Goal: Transaction & Acquisition: Book appointment/travel/reservation

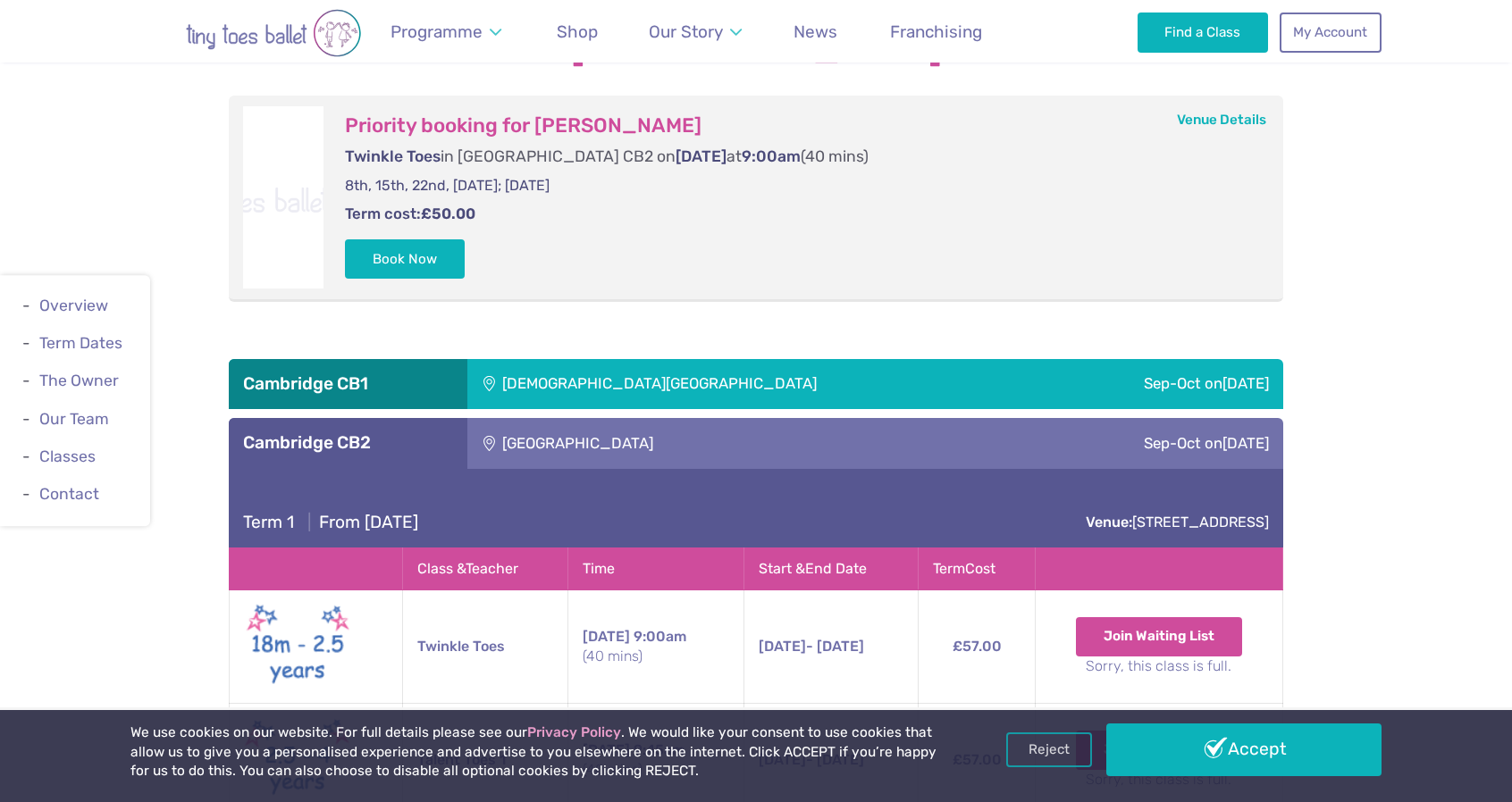
scroll to position [2995, 0]
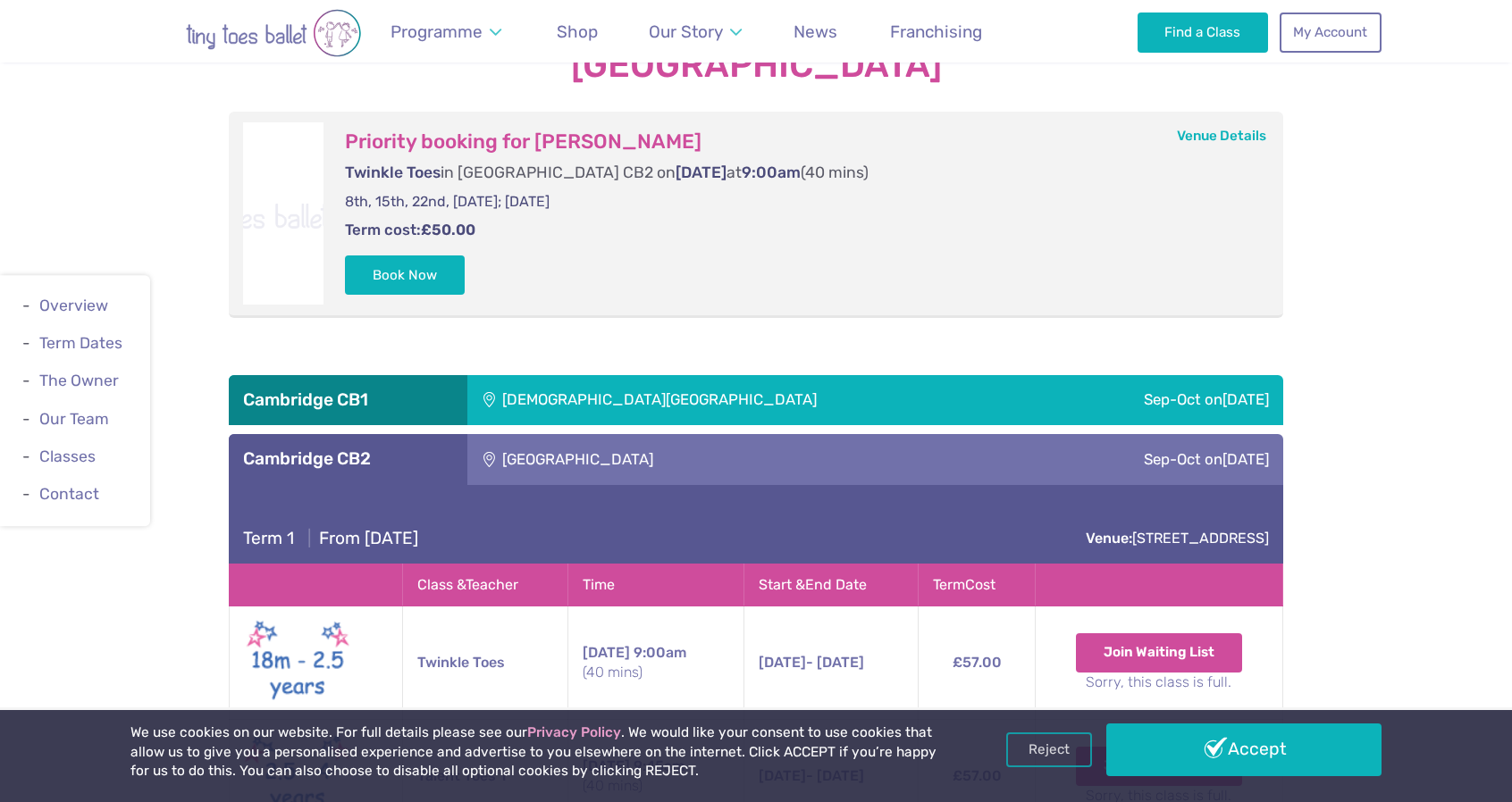
click at [166, 161] on div "Our Classes in [GEOGRAPHIC_DATA] Priority booking for [PERSON_NAME] Twinkle Toe…" at bounding box center [756, 596] width 1512 height 1191
click at [444, 278] on button "Book Now" at bounding box center [404, 274] width 120 height 39
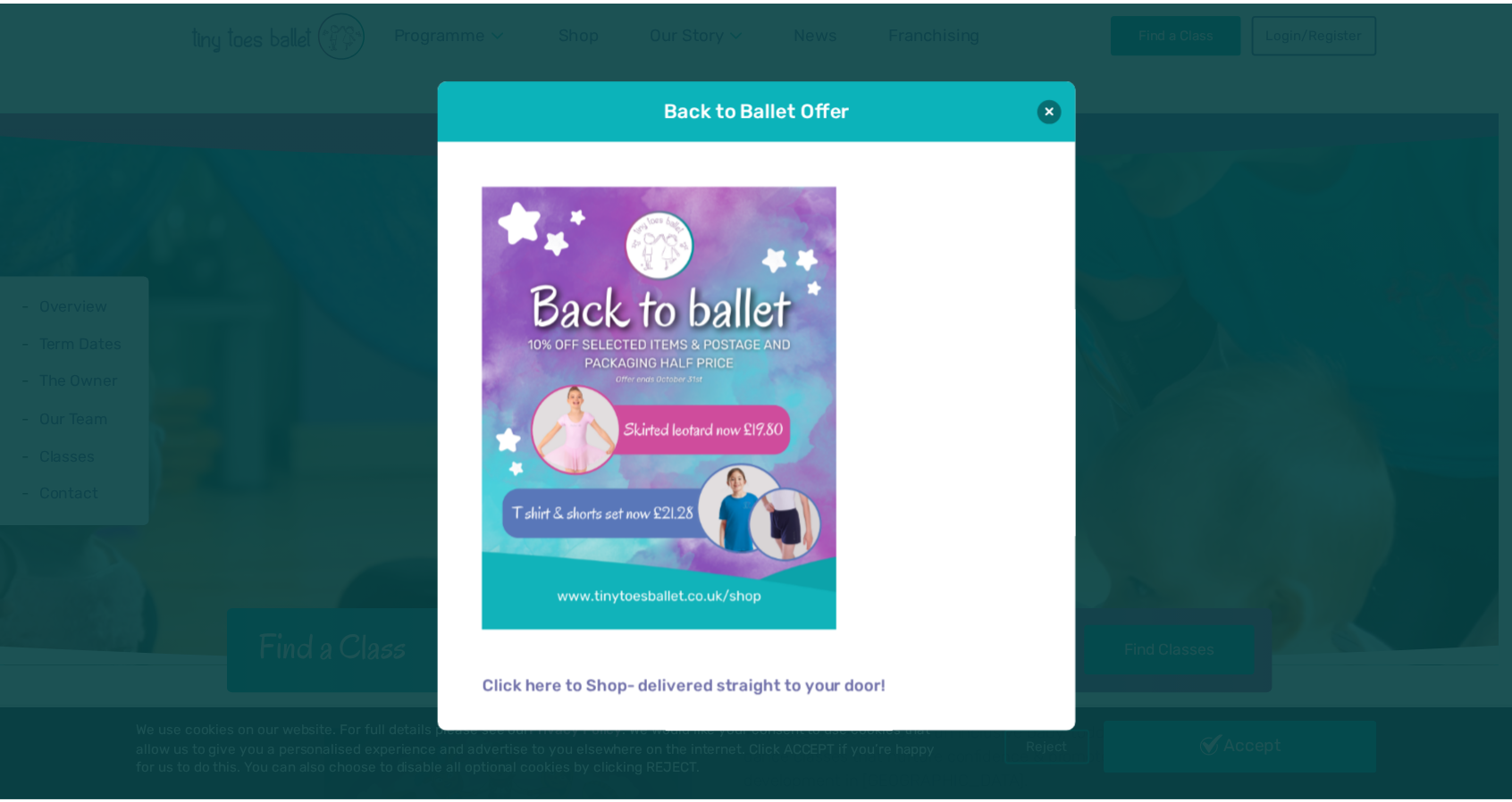
scroll to position [2995, 0]
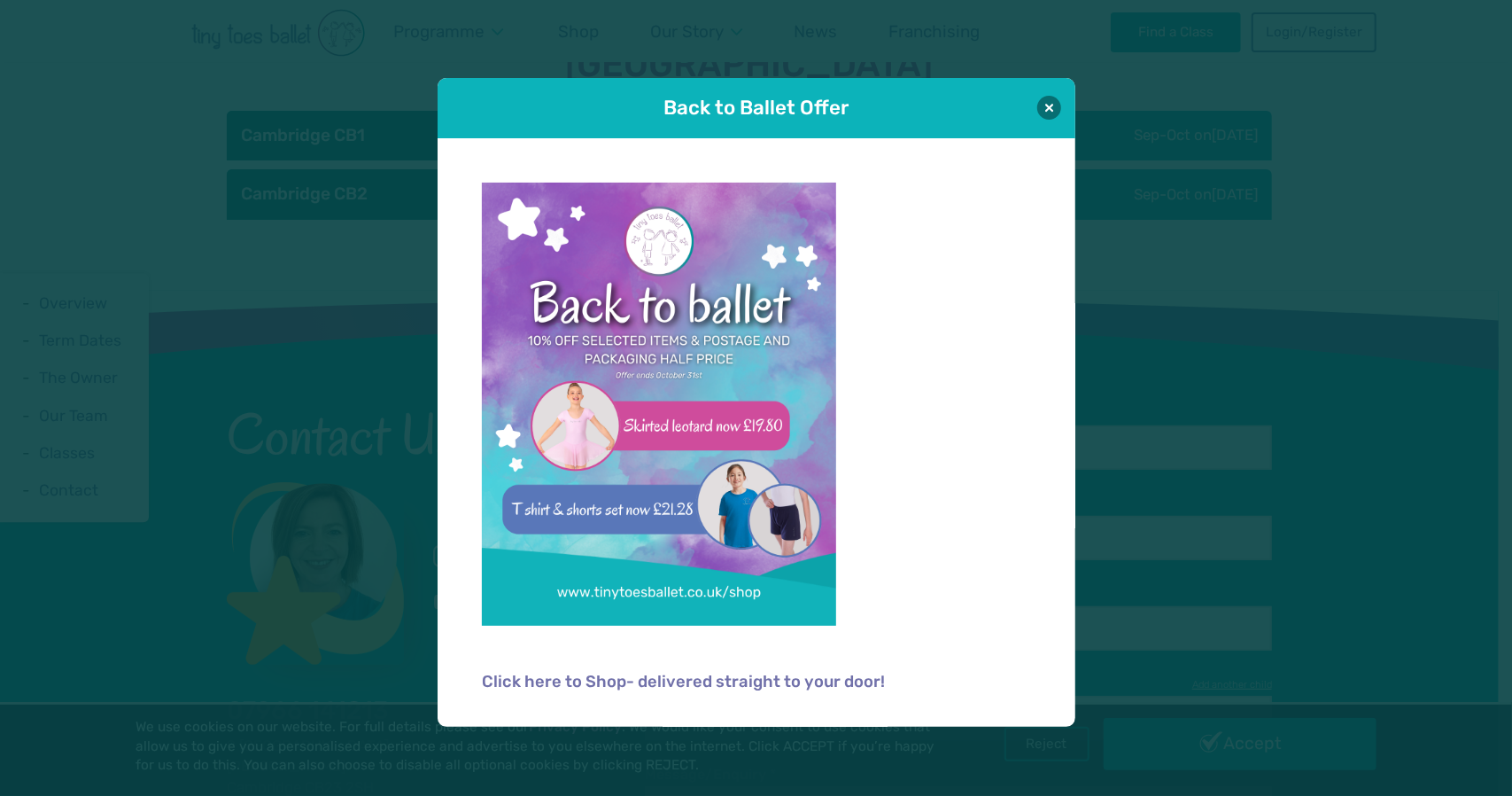
click at [1064, 106] on div "Back to Ballet Offer" at bounding box center [756, 108] width 637 height 60
click at [1055, 106] on button at bounding box center [1049, 107] width 24 height 24
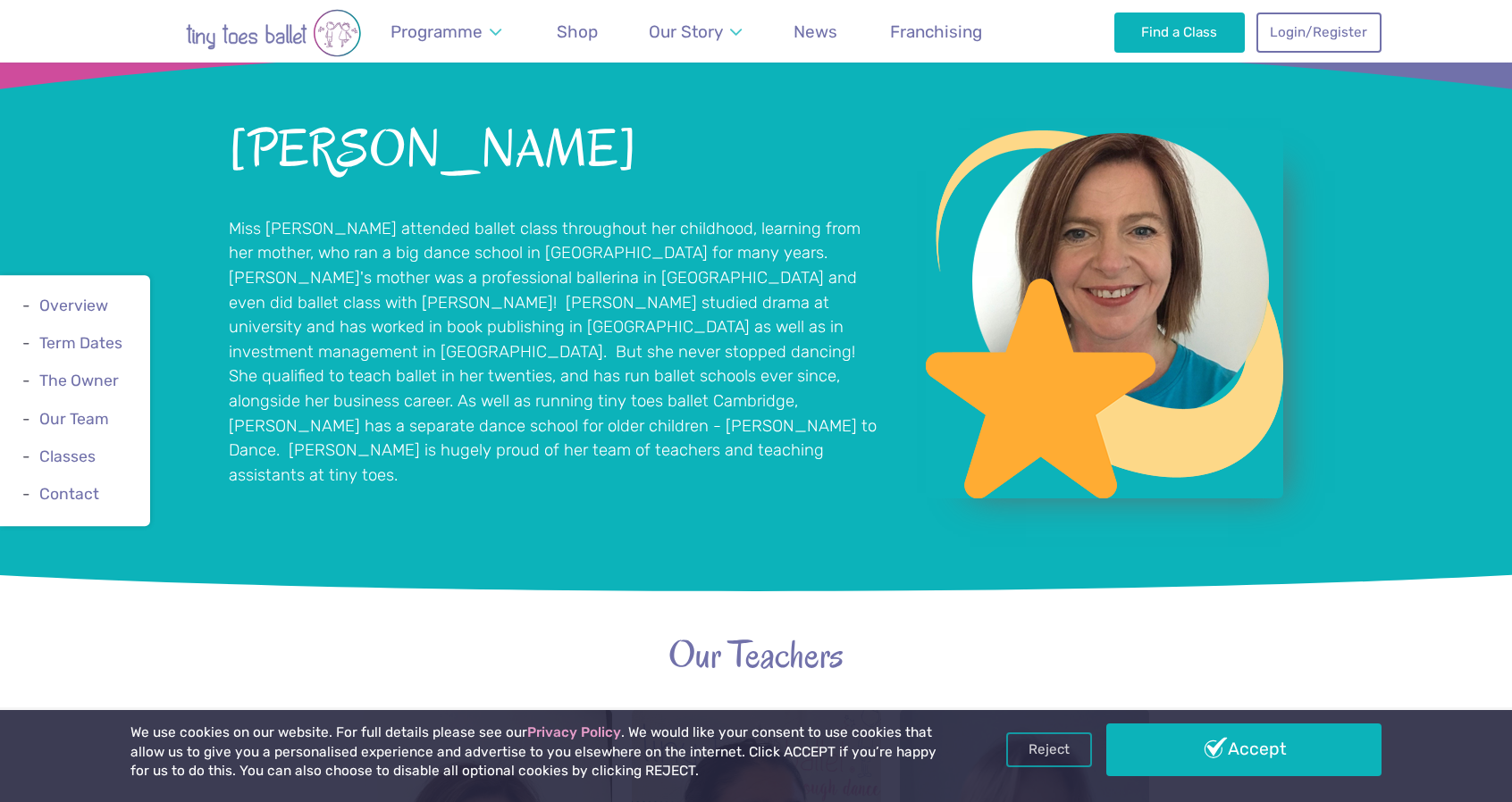
scroll to position [1388, 0]
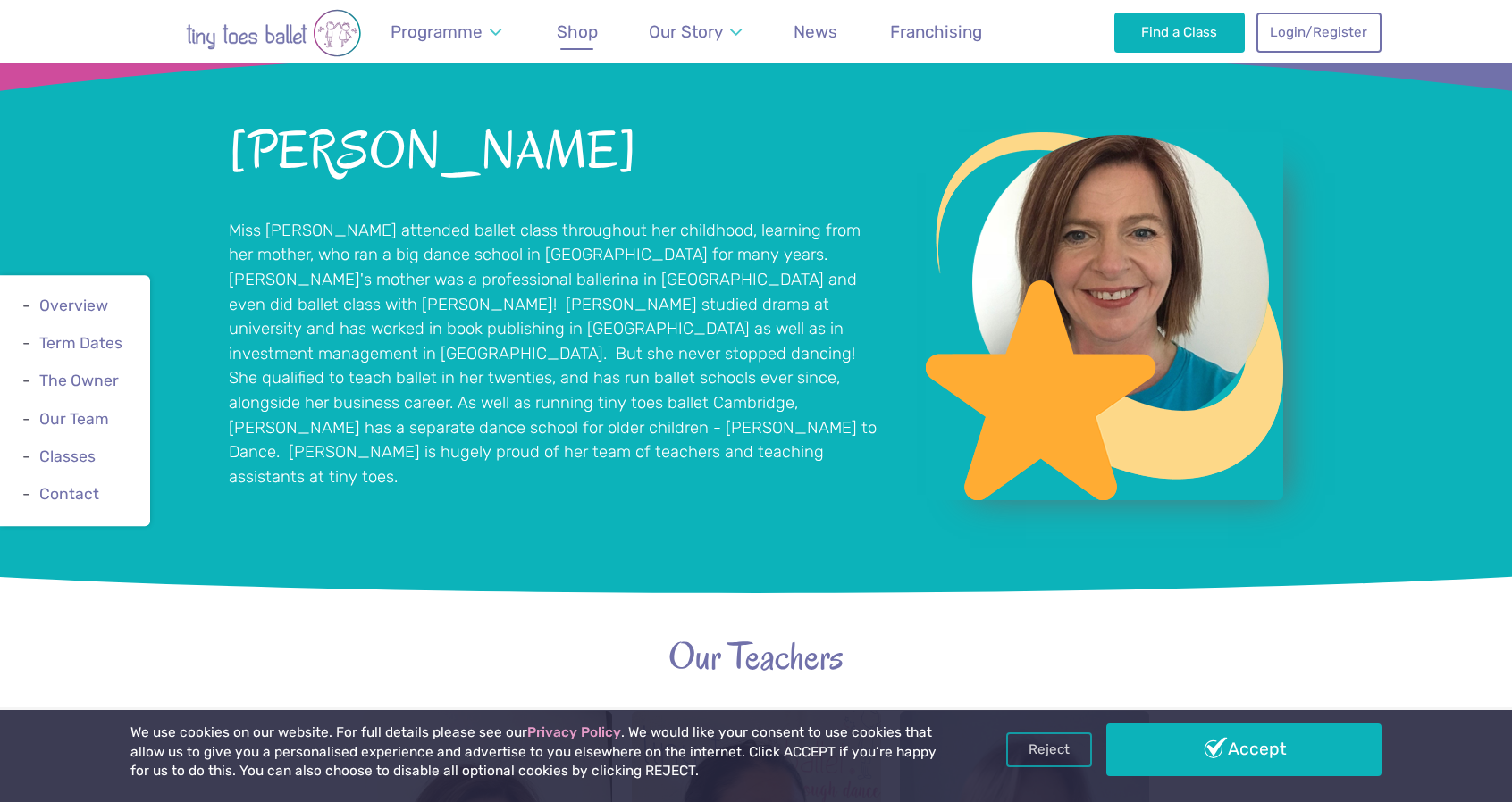
click at [579, 32] on span "Shop" at bounding box center [577, 32] width 41 height 20
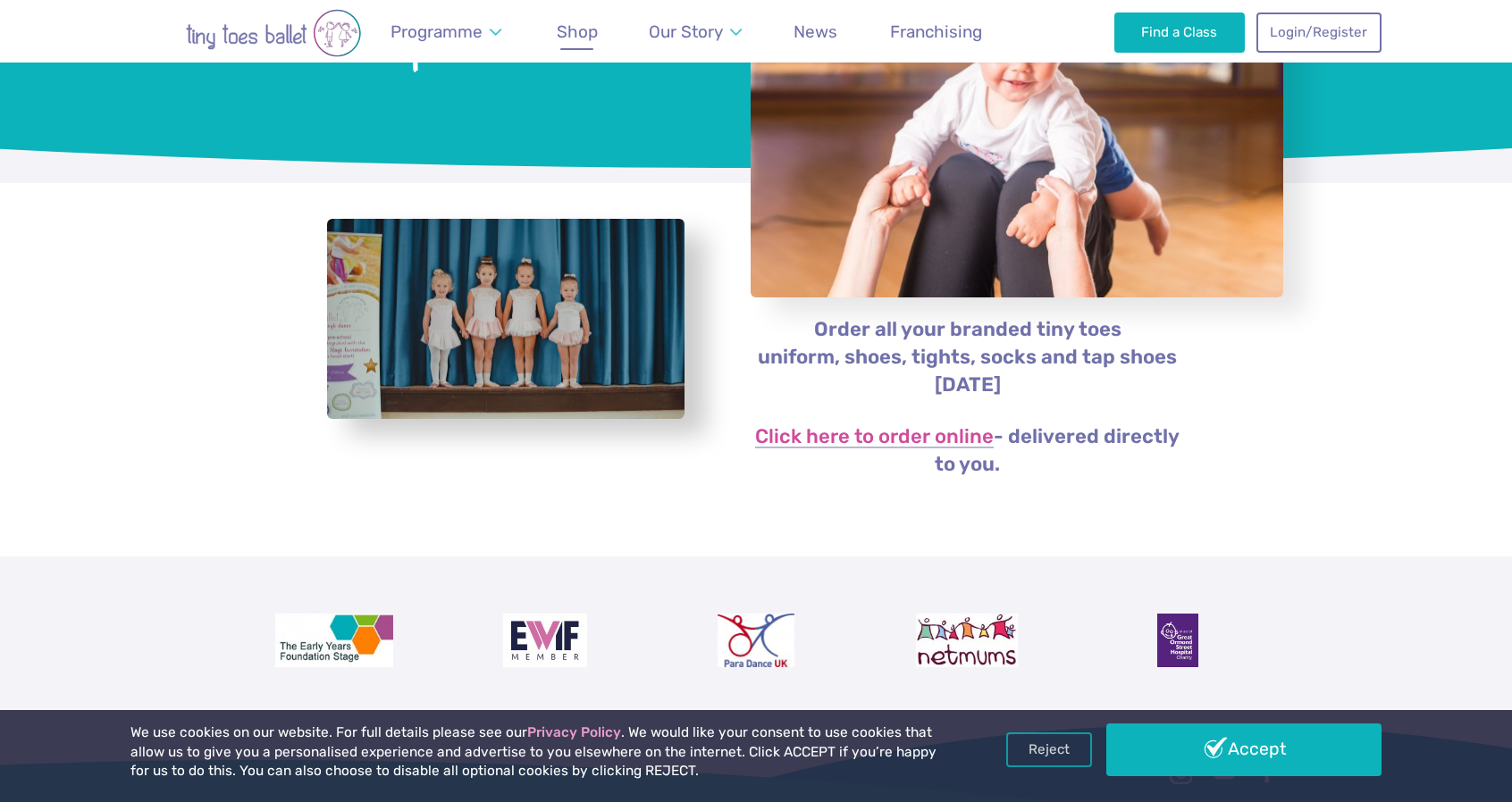
scroll to position [268, 0]
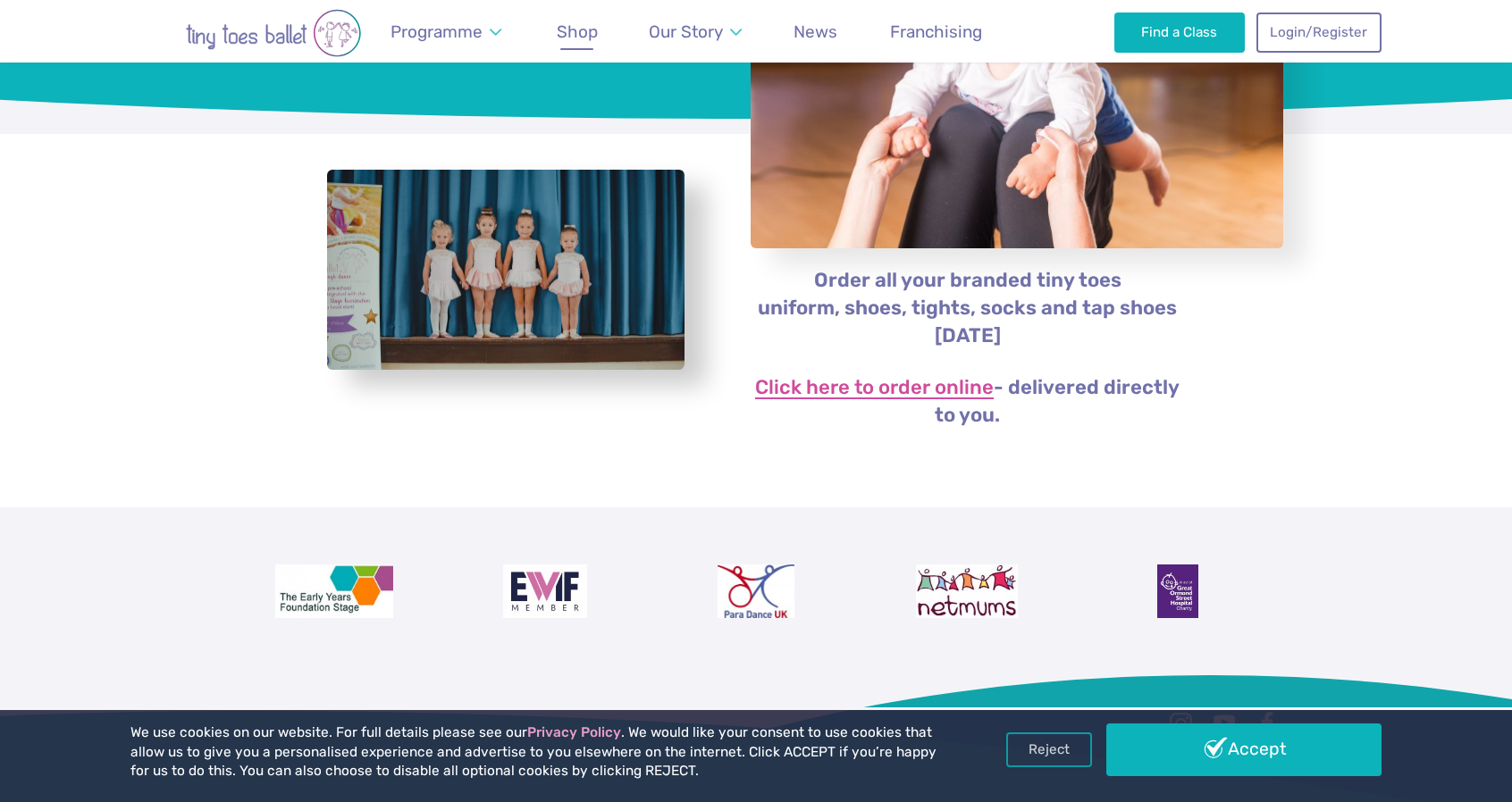
click at [933, 391] on link "Click here to order online" at bounding box center [874, 388] width 238 height 21
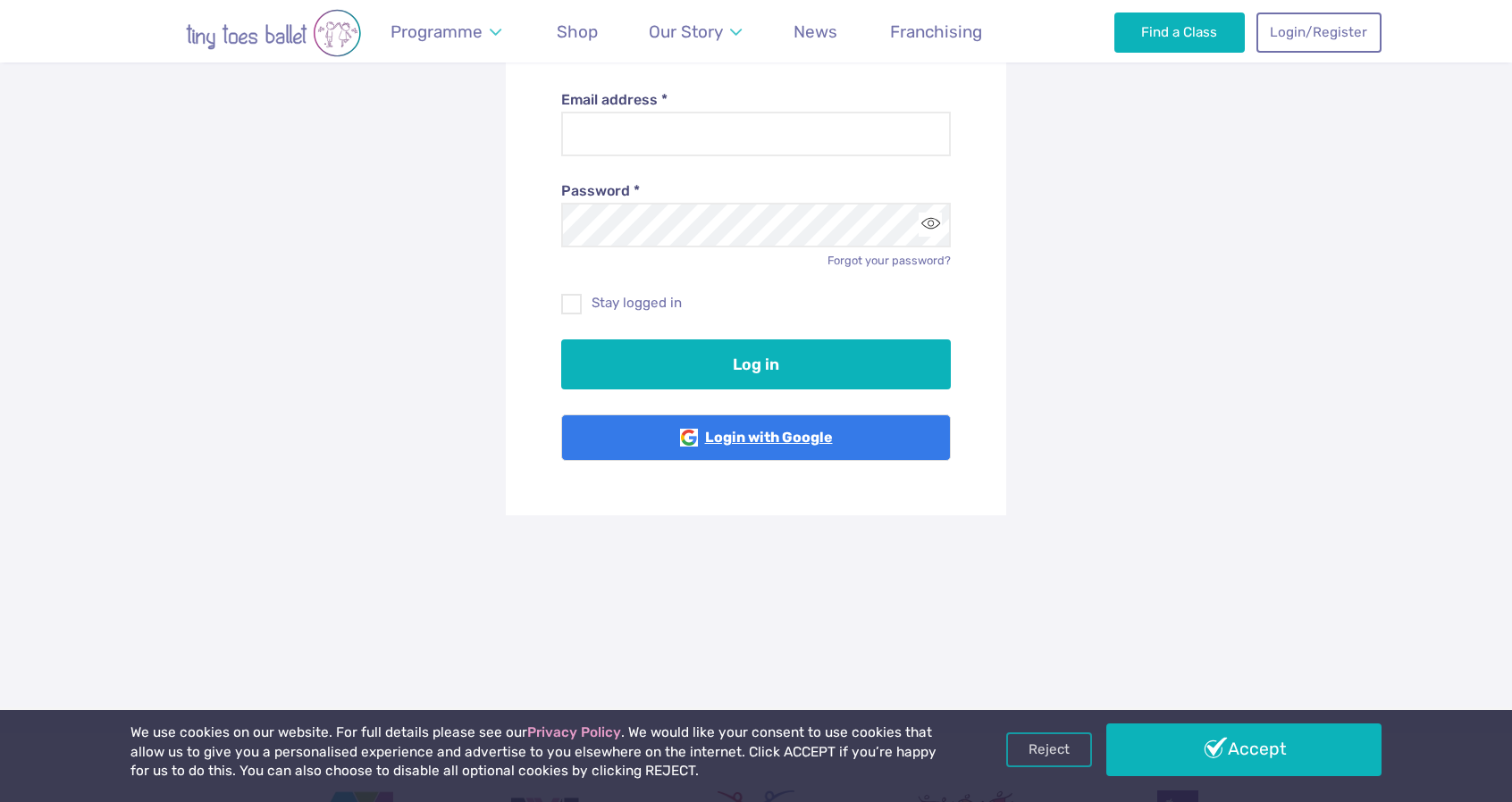
scroll to position [268, 0]
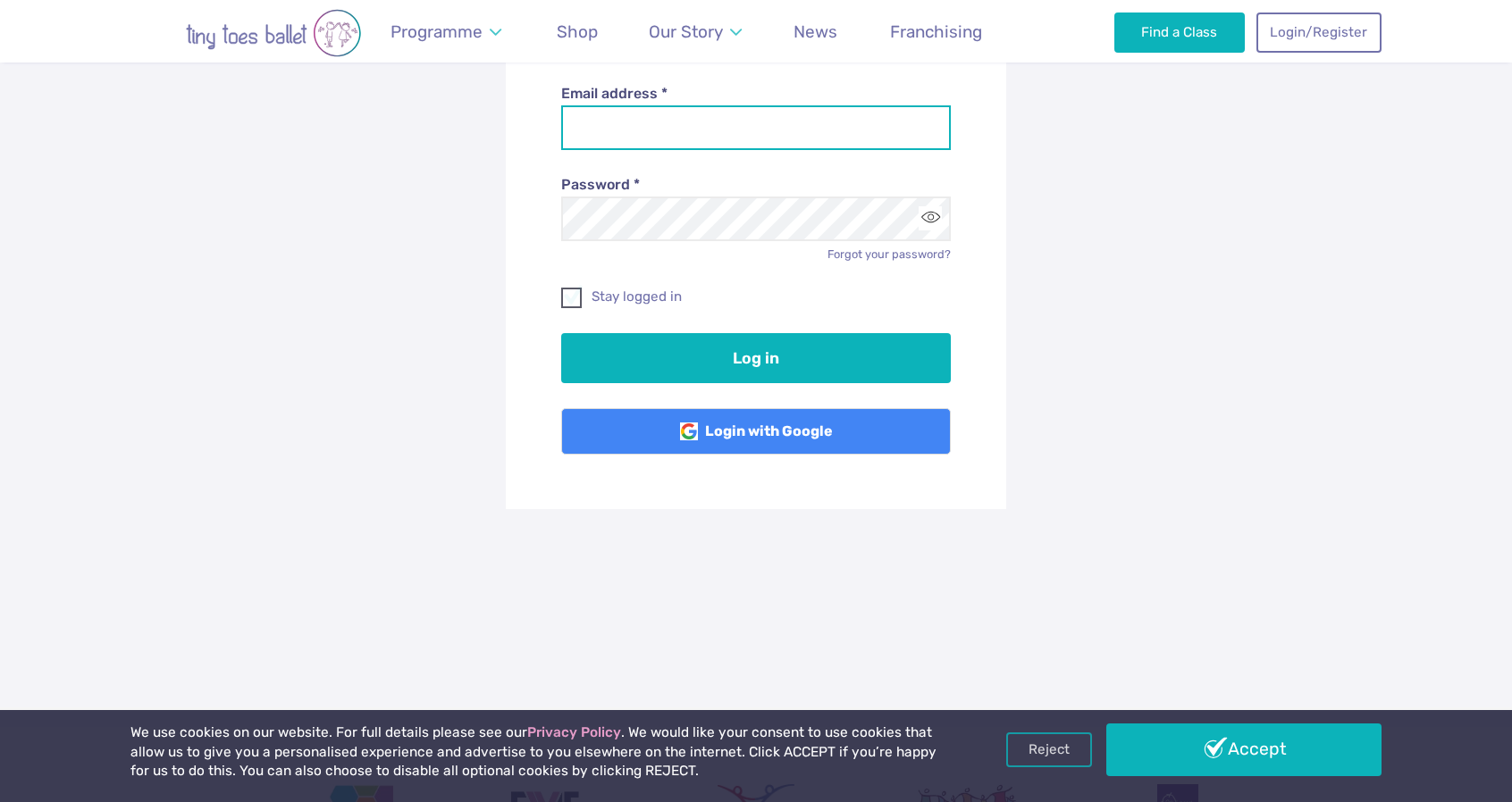
type input "**********"
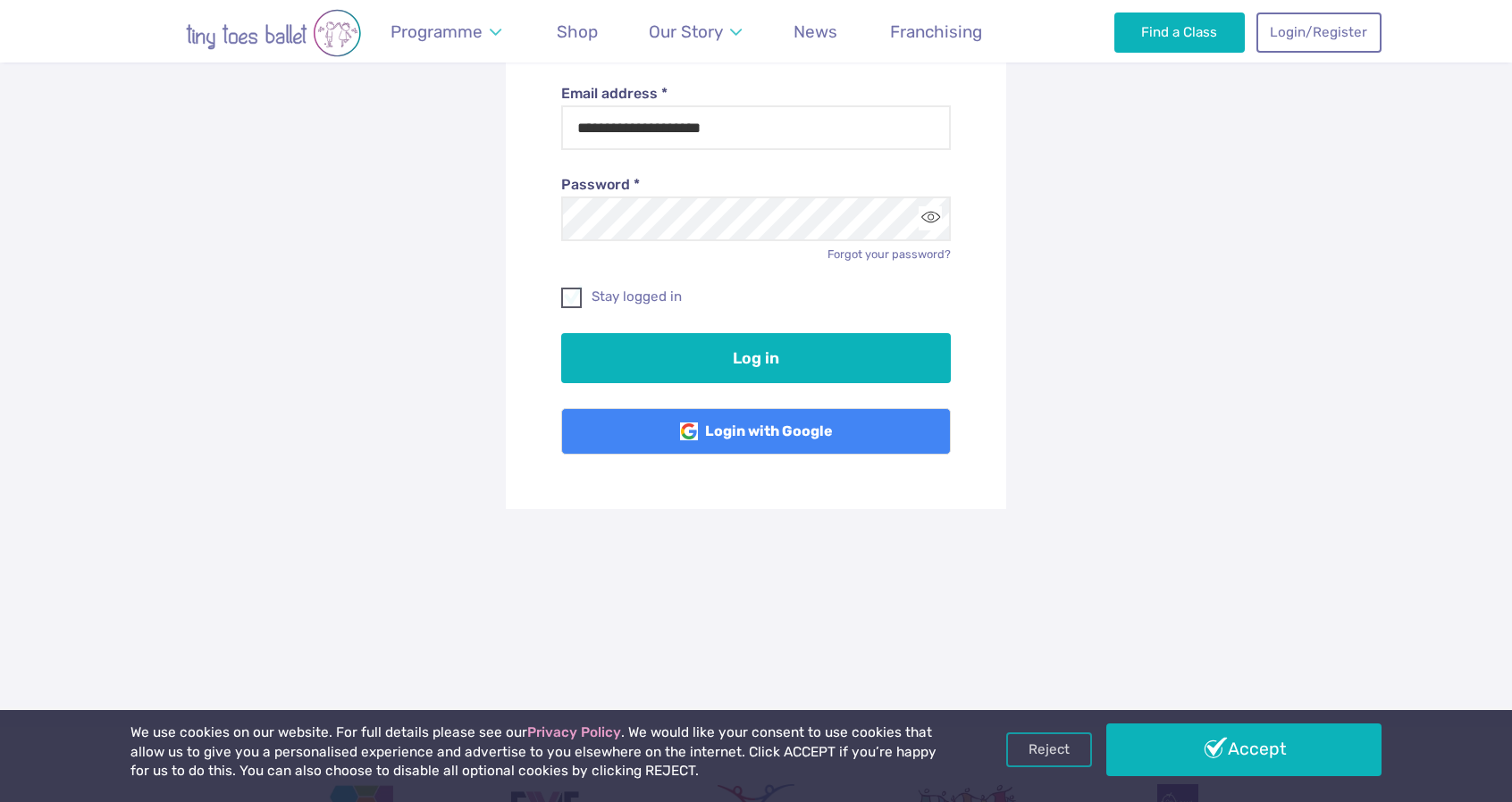
click at [567, 297] on span at bounding box center [572, 300] width 19 height 16
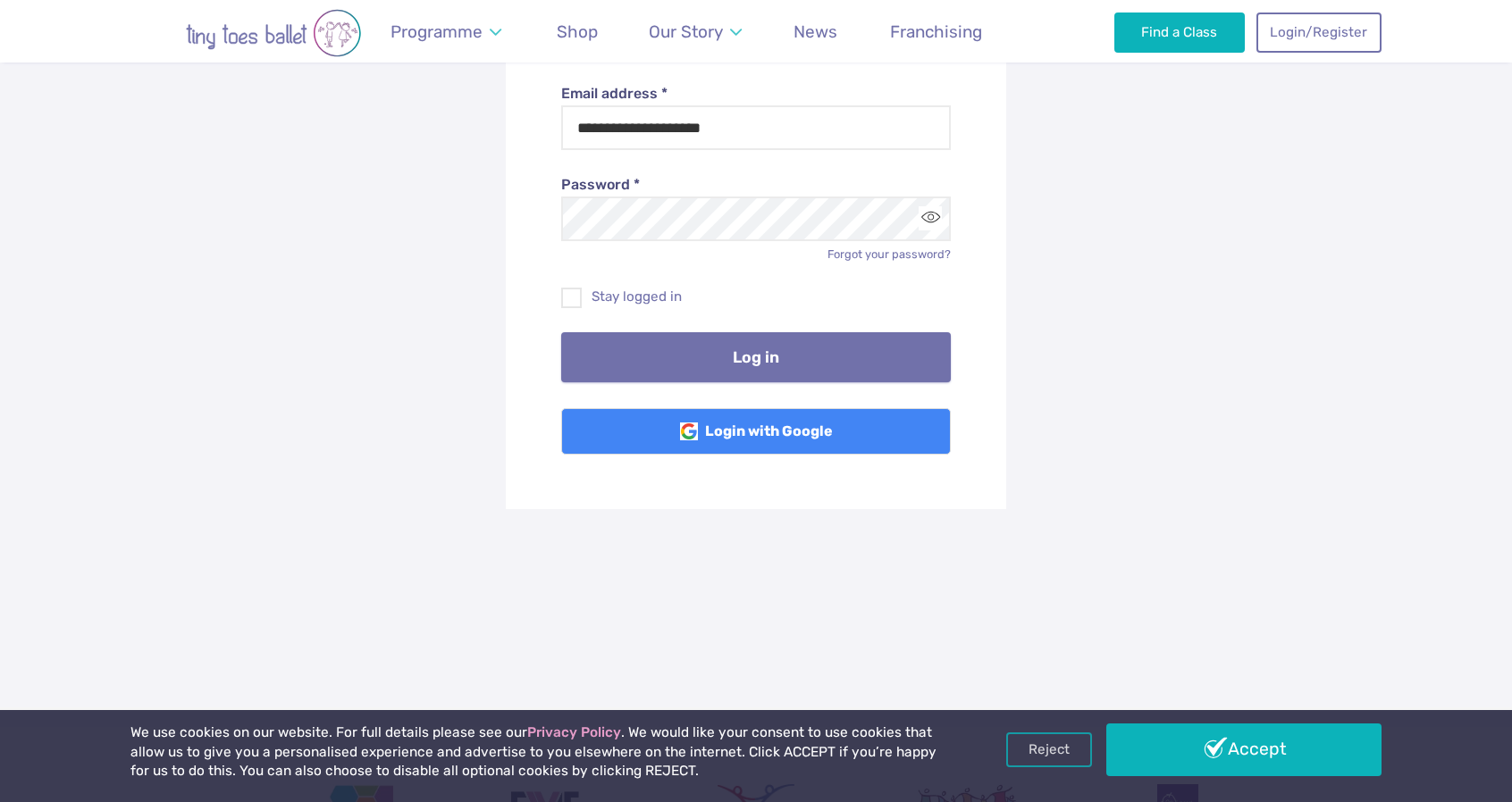
click at [654, 368] on button "Log in" at bounding box center [756, 357] width 391 height 50
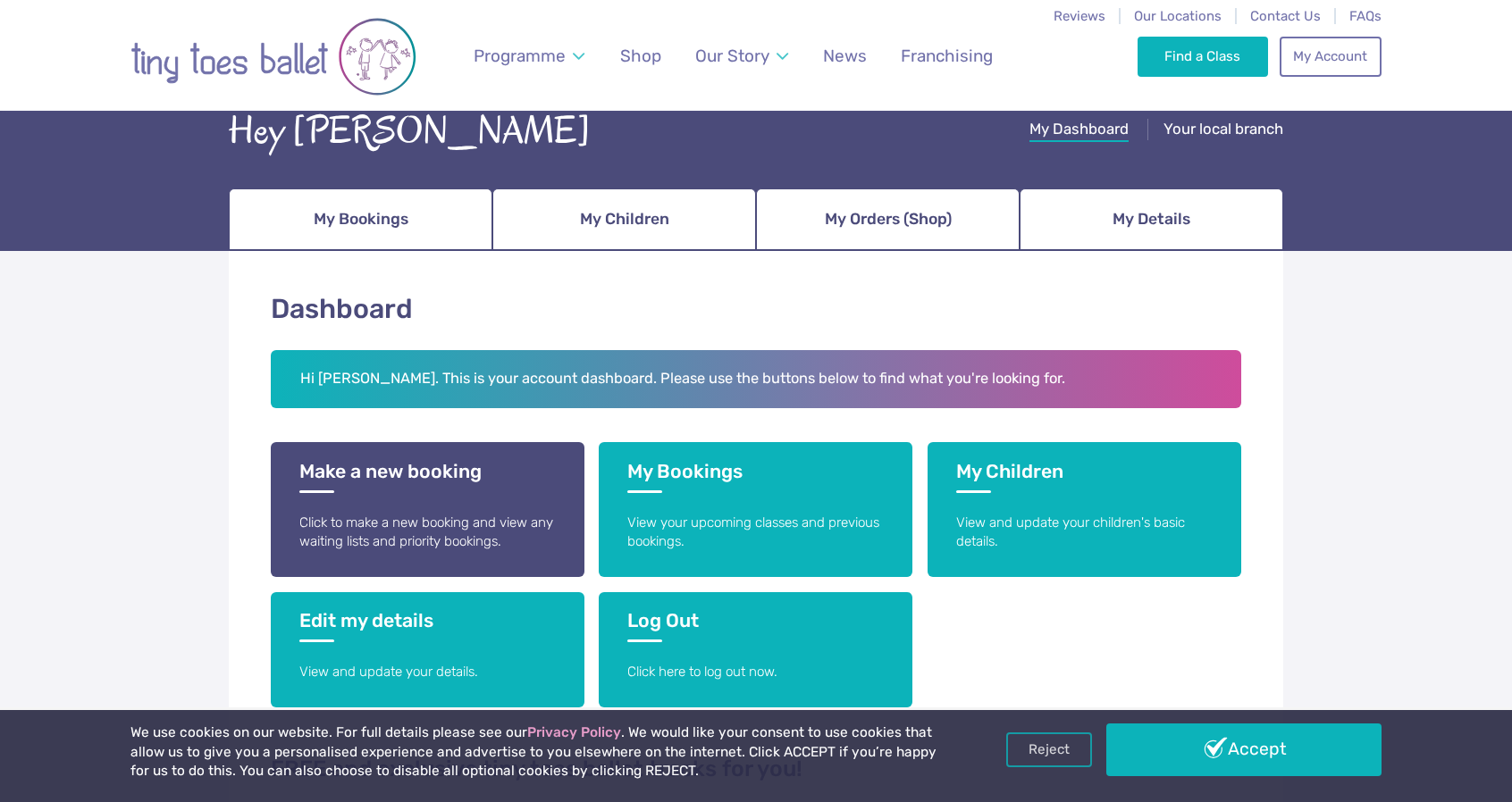
scroll to position [89, 0]
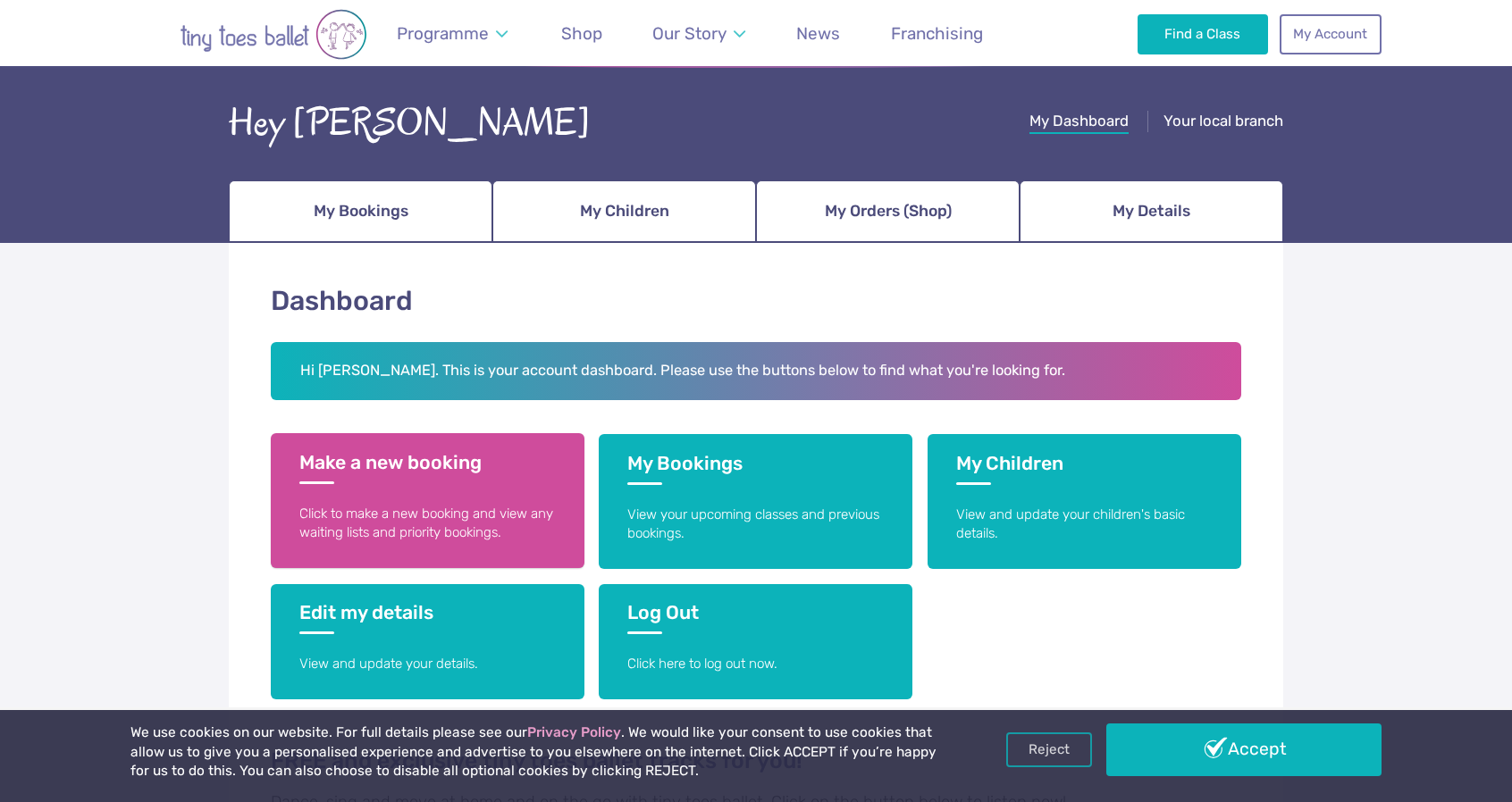
click at [355, 510] on p "Click to make a new booking and view any waiting lists and priority bookings." at bounding box center [428, 523] width 256 height 38
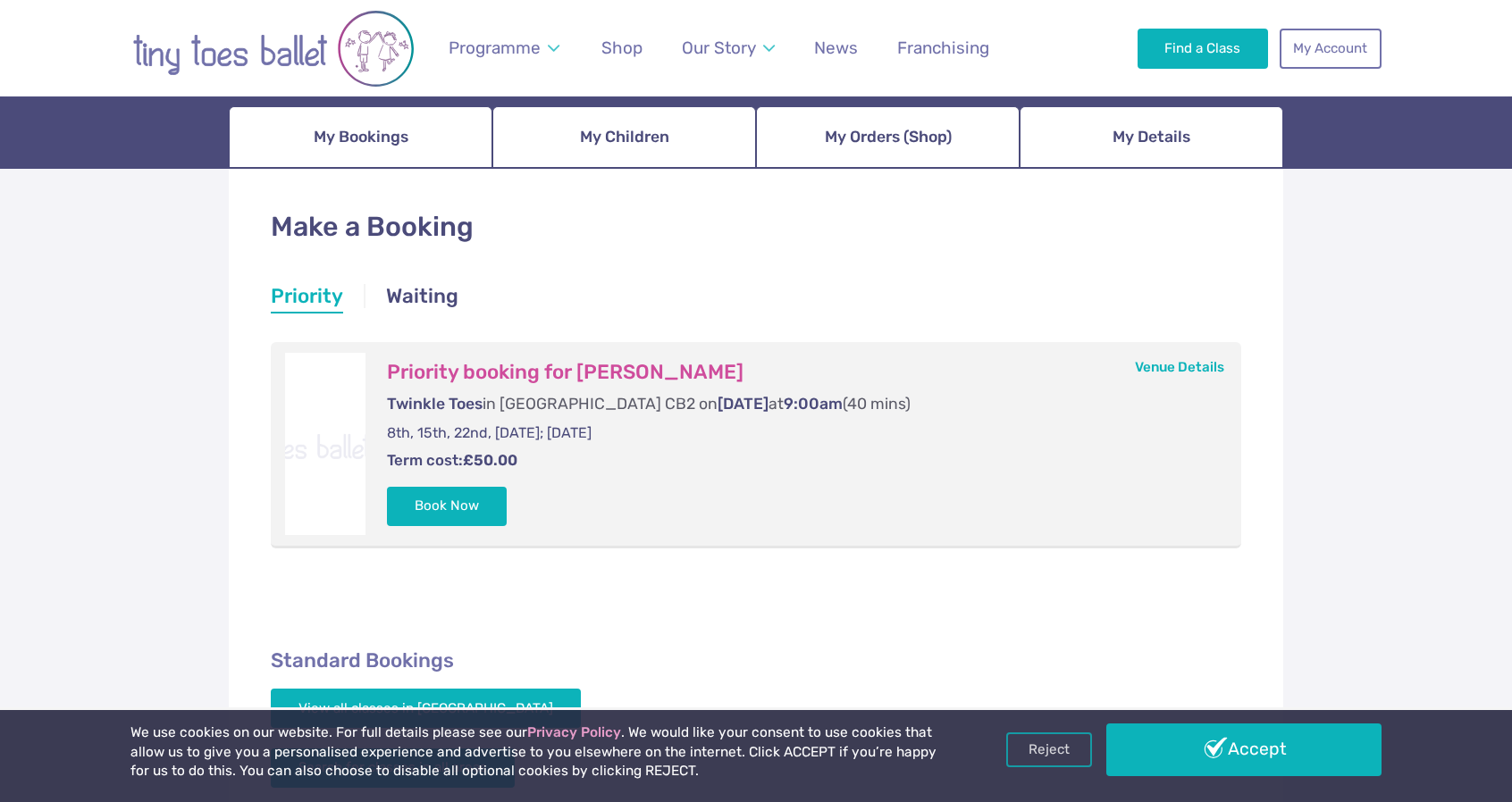
scroll to position [268, 0]
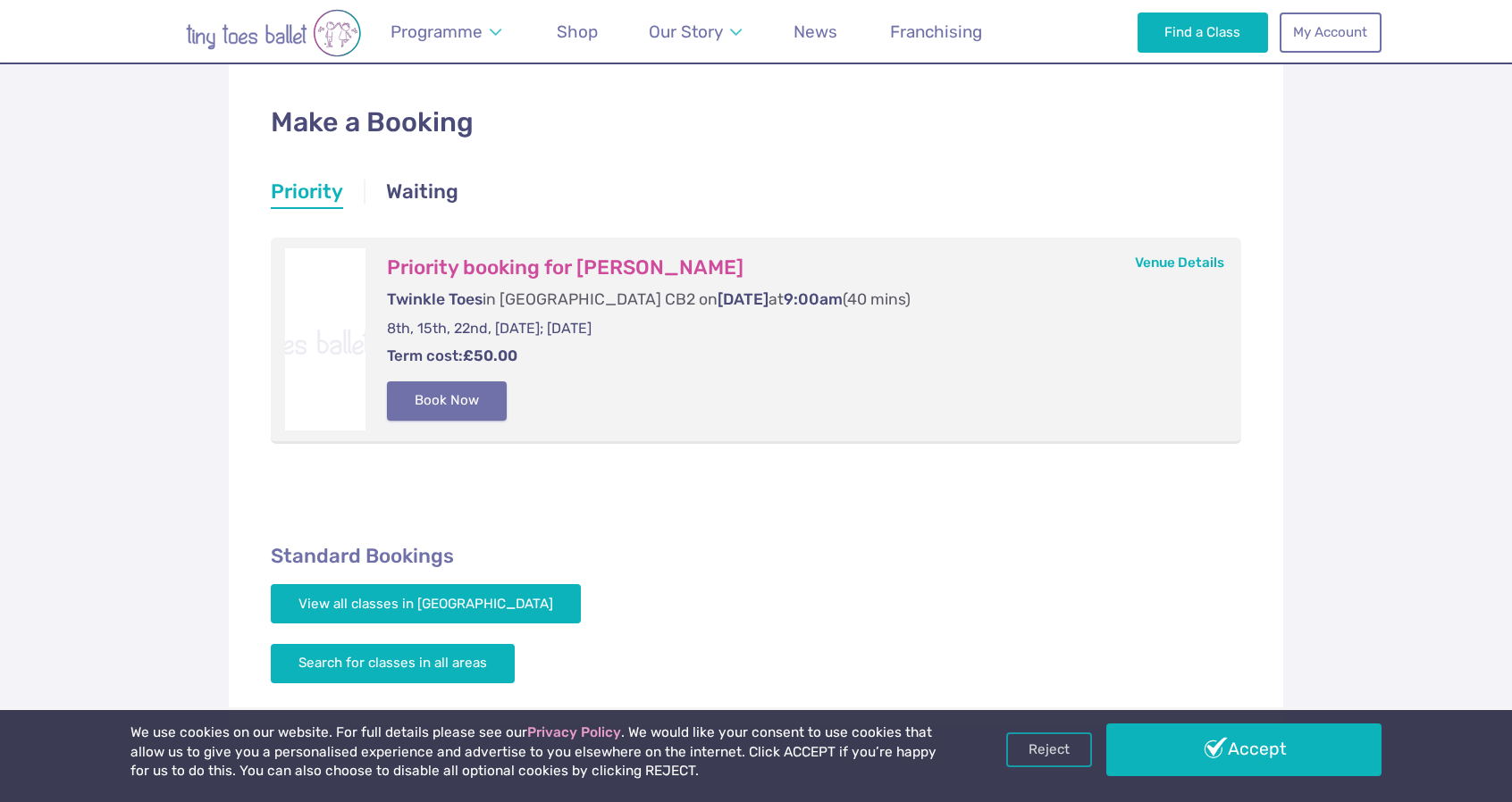
click at [463, 408] on button "Book Now" at bounding box center [446, 401] width 120 height 39
click at [1506, 391] on link "Basket 1" at bounding box center [1473, 401] width 77 height 71
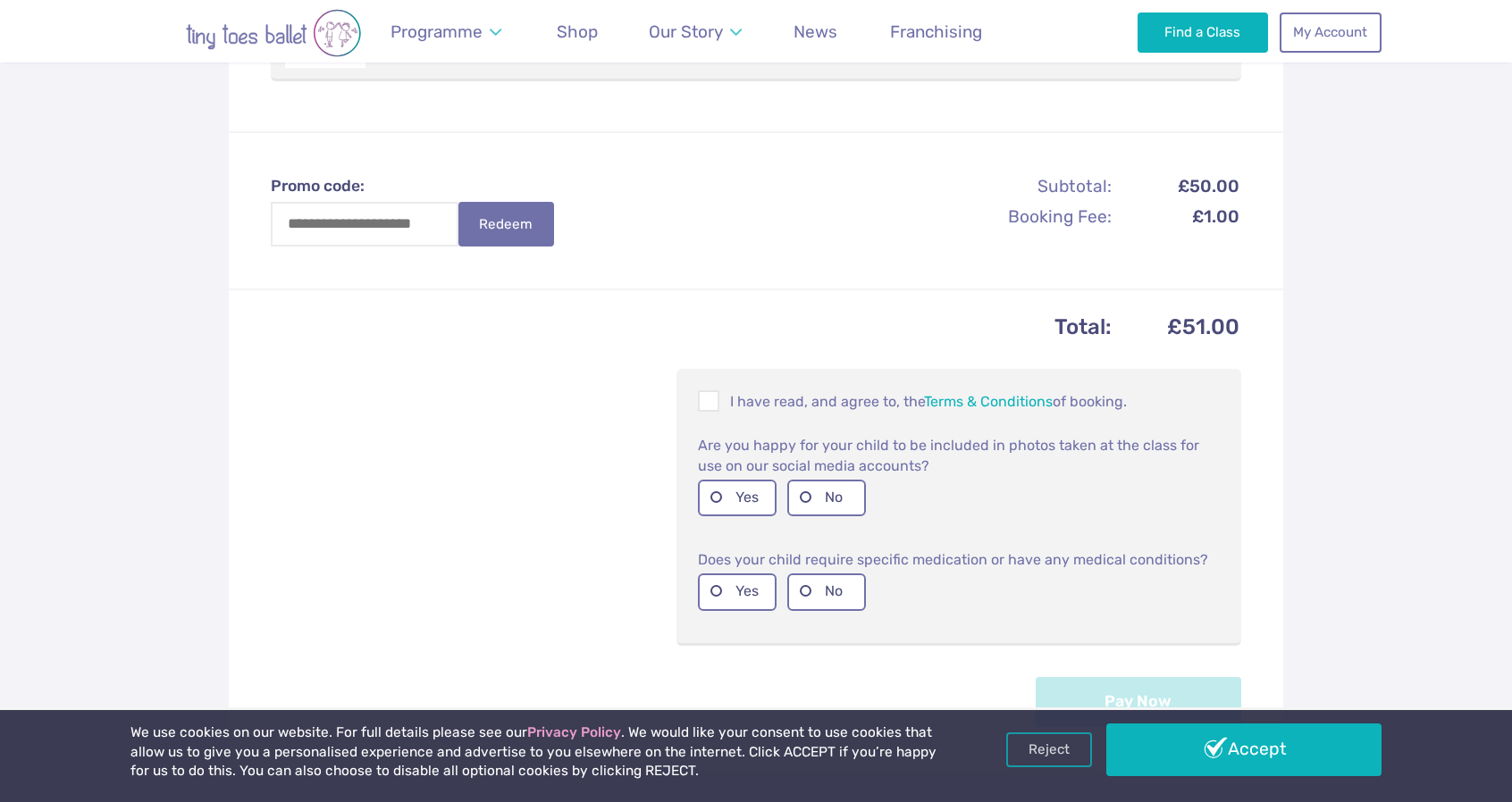
scroll to position [536, 0]
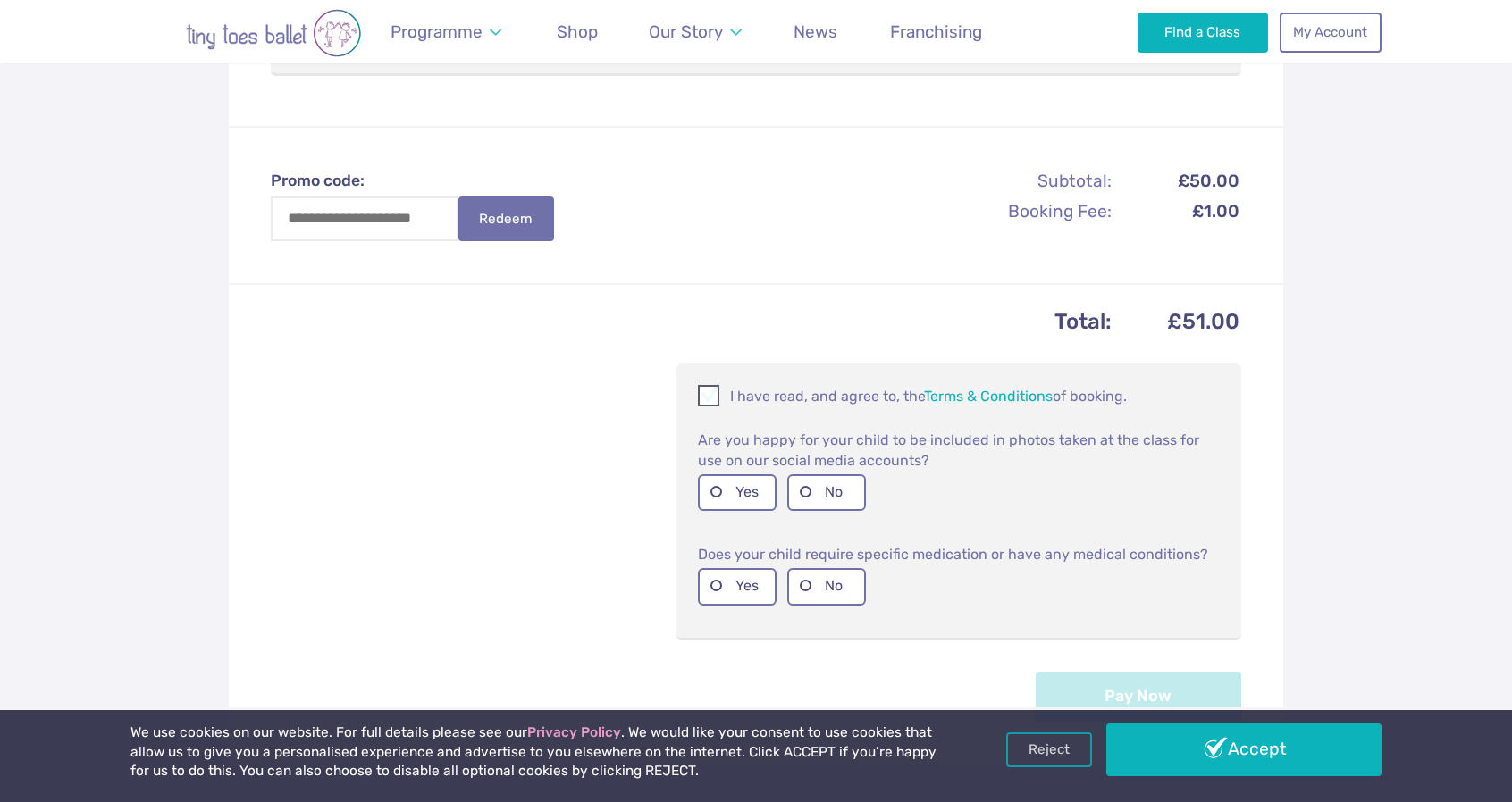
click at [701, 400] on span at bounding box center [709, 399] width 19 height 17
click at [804, 489] on label "No" at bounding box center [826, 491] width 79 height 36
click at [813, 583] on label "No" at bounding box center [826, 586] width 79 height 36
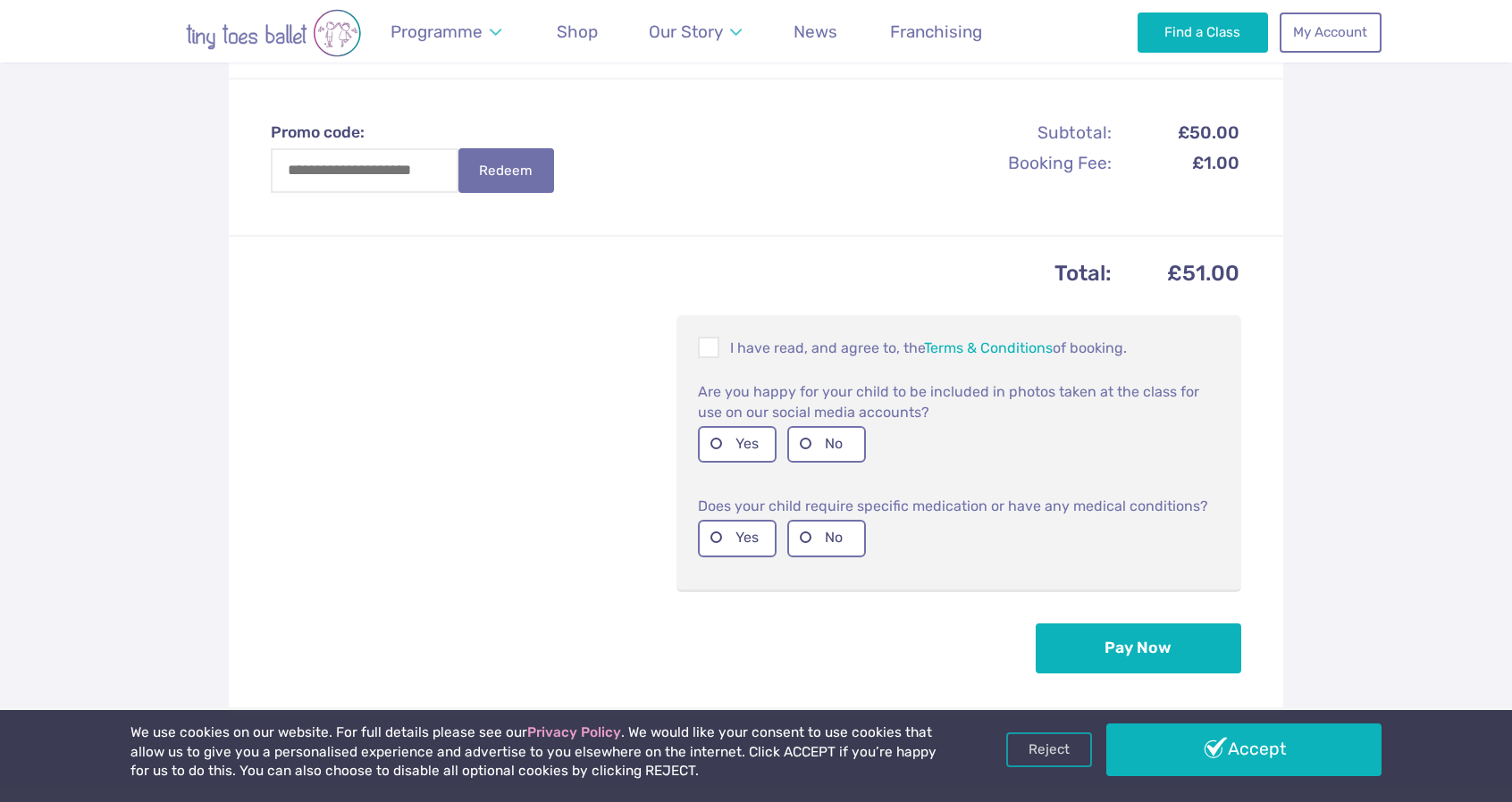
scroll to position [893, 0]
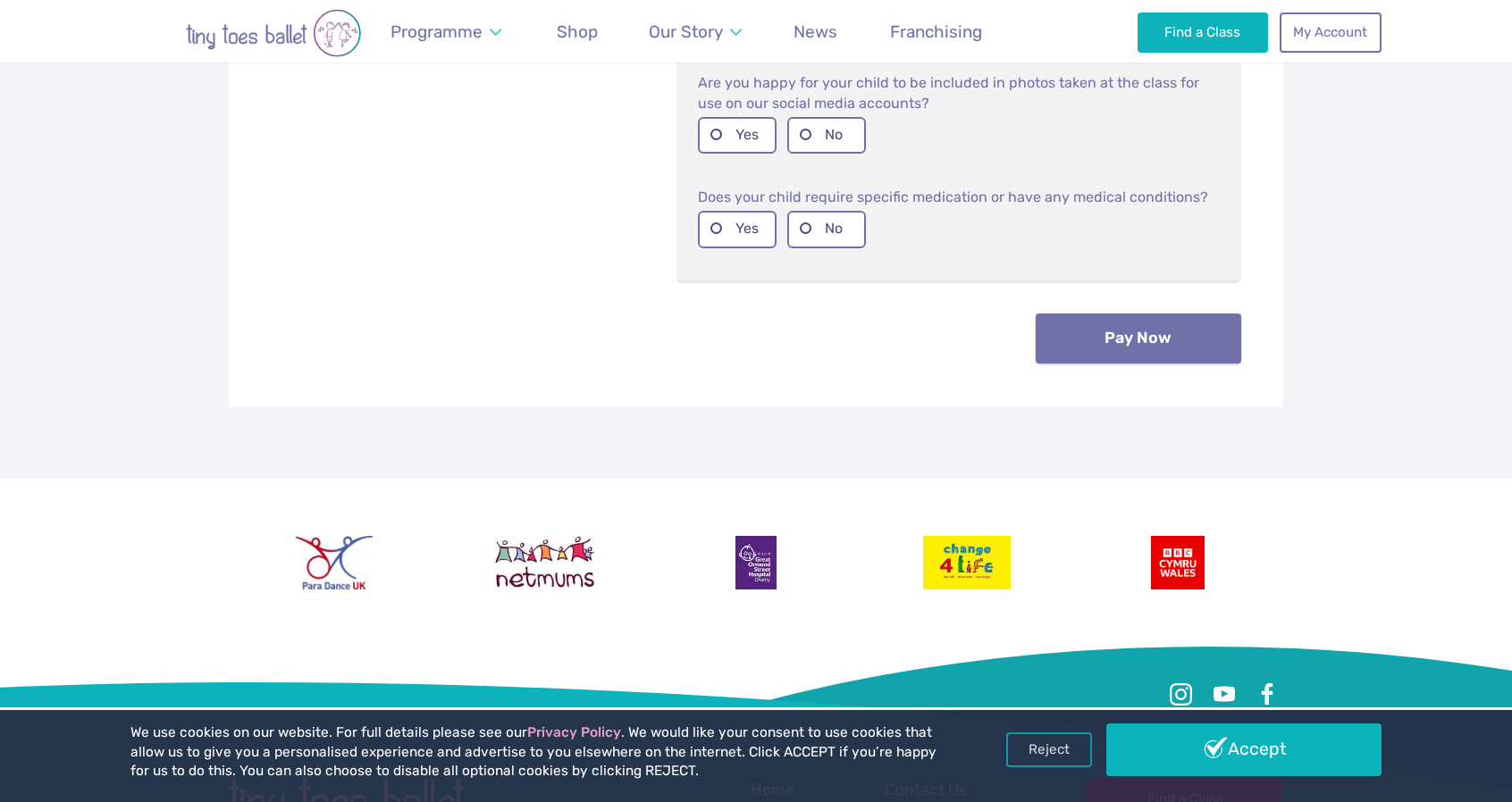
click at [1160, 351] on button "Pay Now" at bounding box center [1138, 338] width 206 height 50
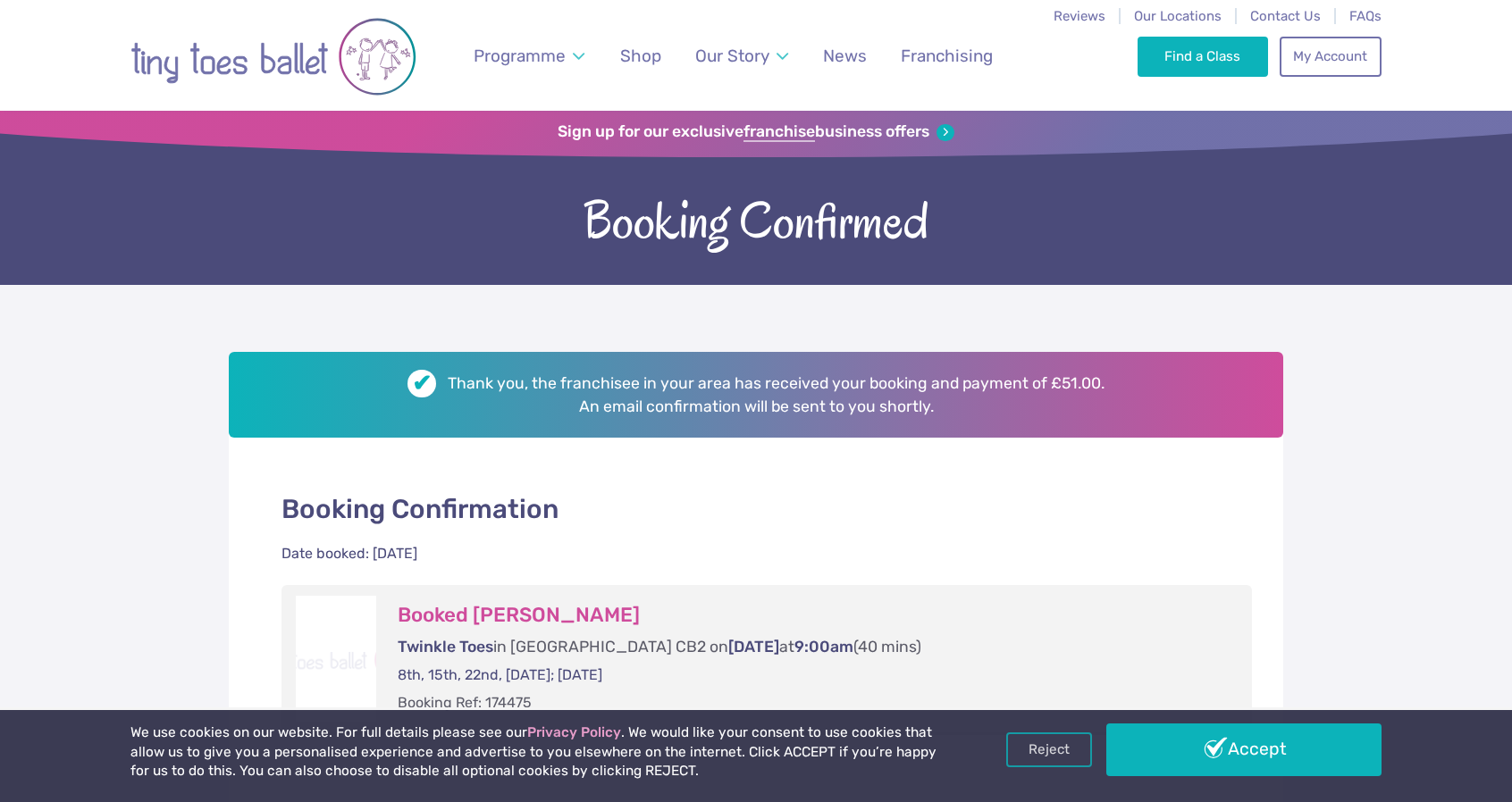
click at [1243, 754] on link "Accept" at bounding box center [1243, 749] width 275 height 52
